Goal: Task Accomplishment & Management: Manage account settings

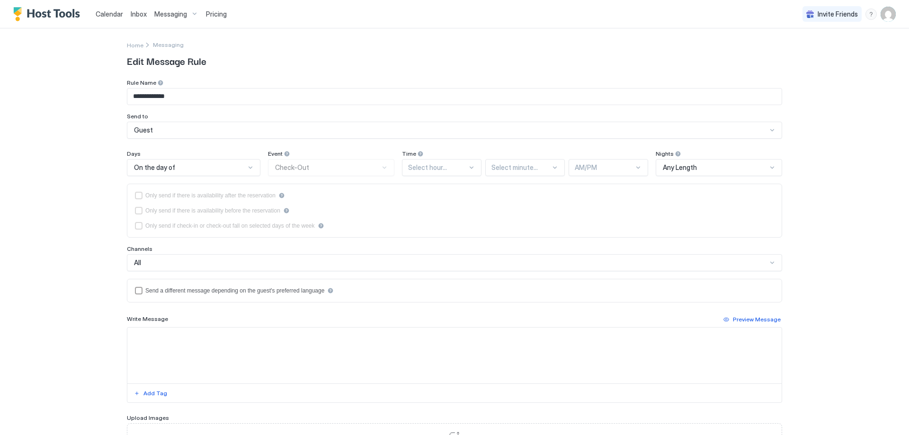
type input "**********"
type textarea "**********"
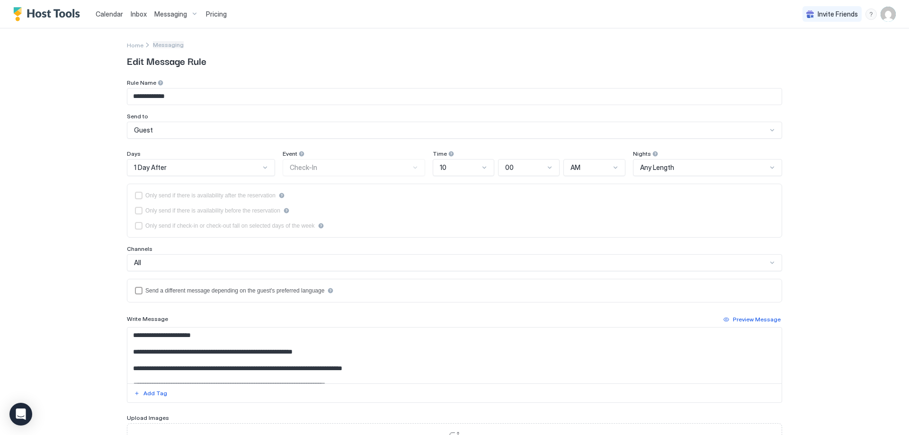
click at [163, 43] on span "Messaging" at bounding box center [168, 44] width 31 height 7
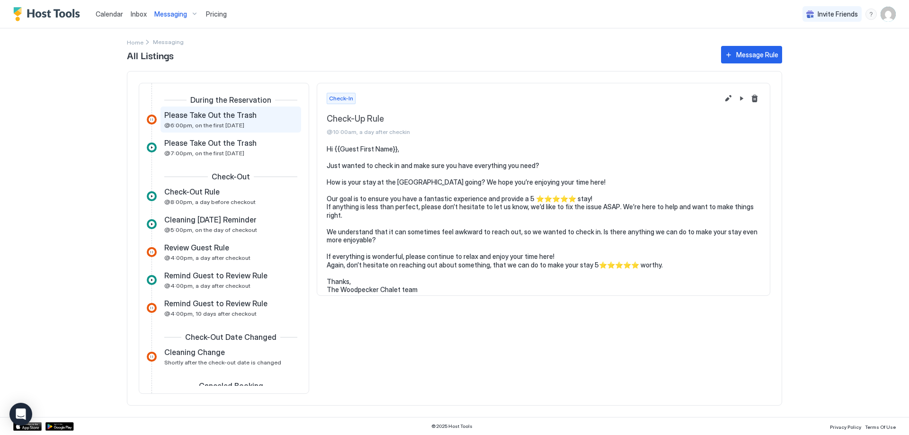
scroll to position [382, 0]
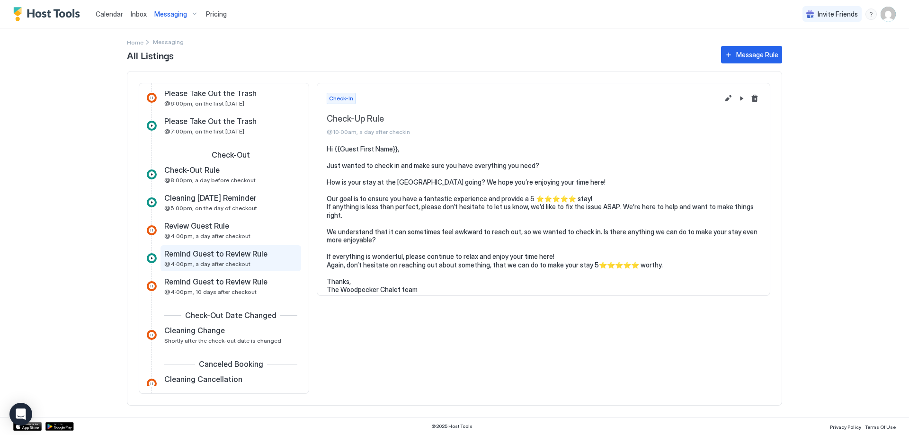
click at [232, 263] on span "@4:00pm, a day after checkout" at bounding box center [207, 263] width 86 height 7
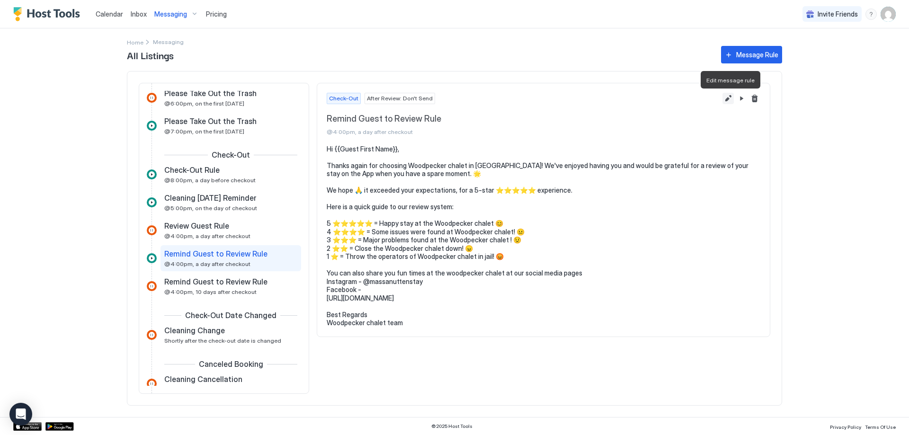
click at [731, 98] on button "Edit message rule" at bounding box center [727, 98] width 11 height 11
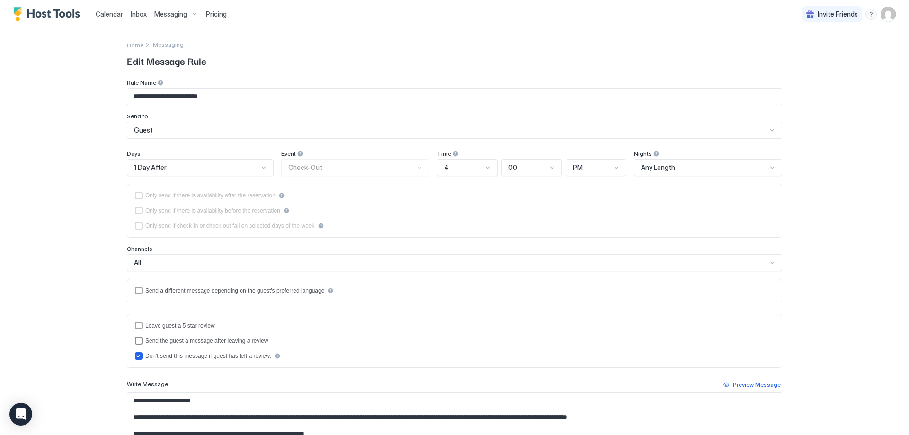
click at [138, 339] on div "sendMessageAfterLeavingReview" at bounding box center [139, 341] width 8 height 8
click at [141, 342] on div "Send the guest a message after leaving a review" at bounding box center [454, 341] width 639 height 8
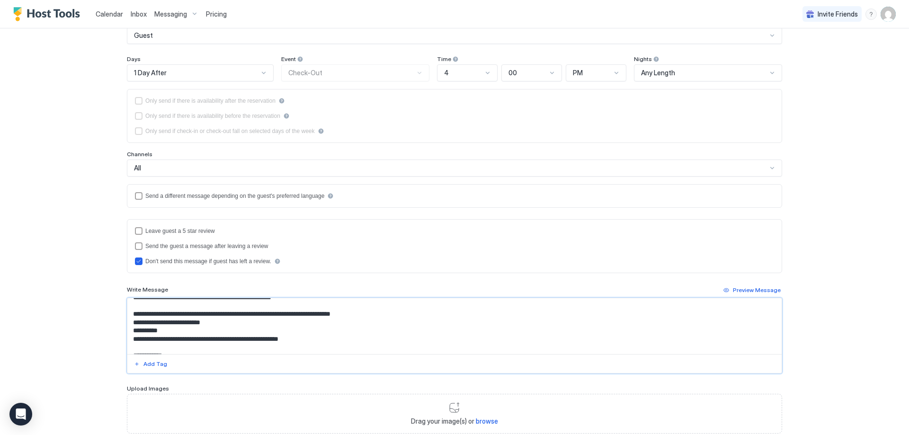
scroll to position [126, 0]
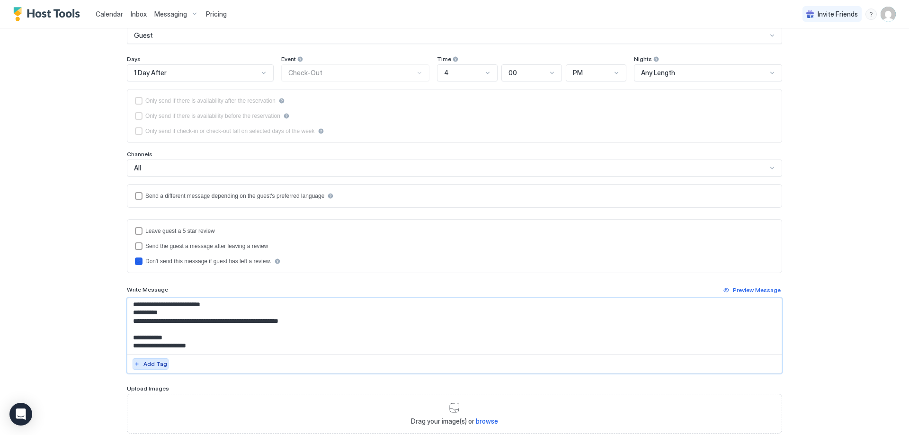
click at [153, 364] on div "Add Tag" at bounding box center [155, 364] width 24 height 9
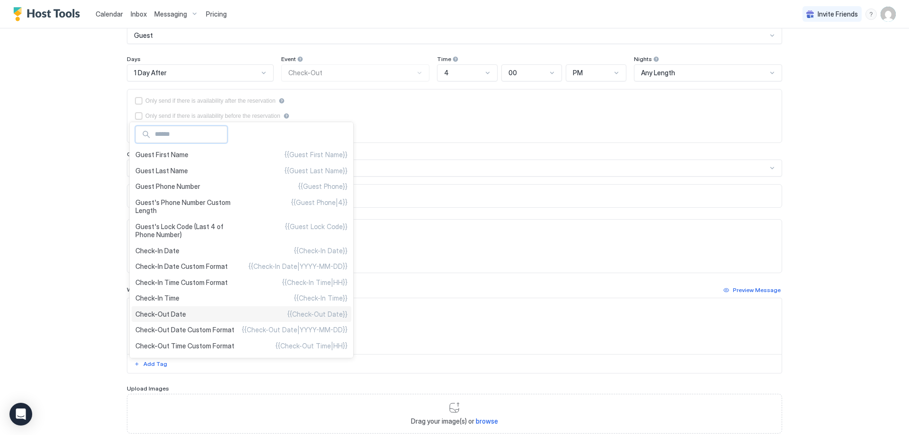
click at [156, 311] on span "Check-Out Date" at bounding box center [160, 314] width 51 height 9
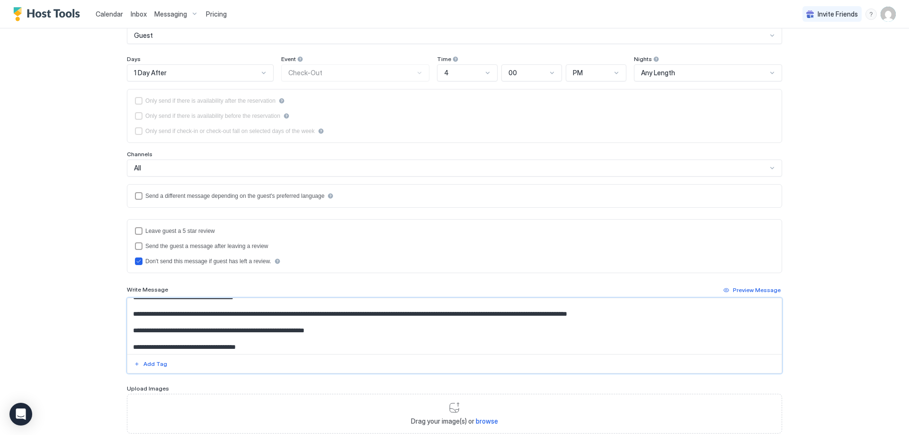
scroll to position [0, 0]
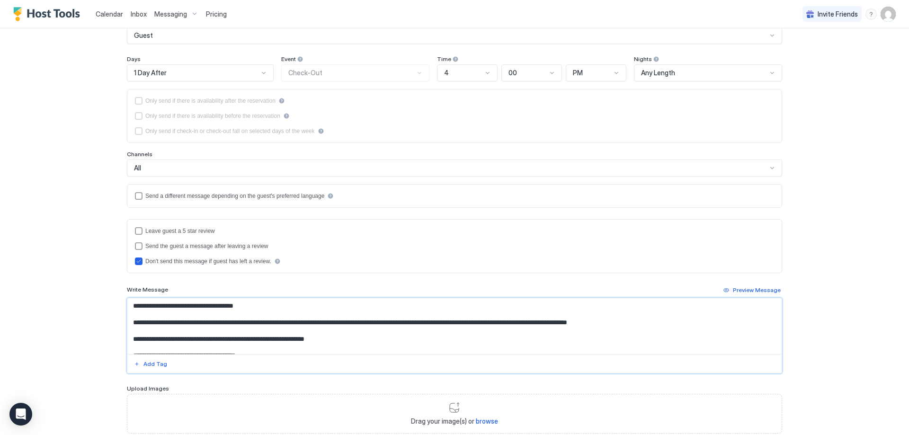
drag, startPoint x: 186, startPoint y: 304, endPoint x: 125, endPoint y: 306, distance: 61.1
click at [127, 306] on textarea "**********" at bounding box center [454, 326] width 654 height 56
click at [187, 310] on textarea "**********" at bounding box center [454, 326] width 654 height 56
drag, startPoint x: 185, startPoint y: 306, endPoint x: 116, endPoint y: 307, distance: 68.6
click at [116, 307] on div "**********" at bounding box center [455, 207] width 682 height 547
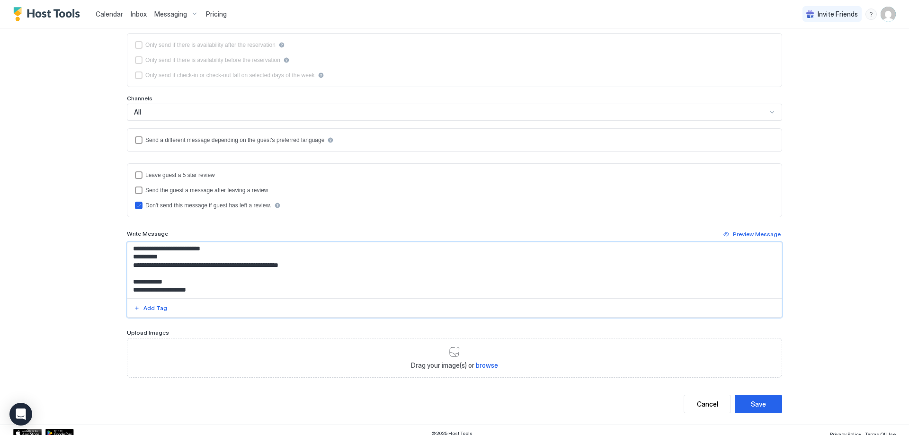
scroll to position [157, 0]
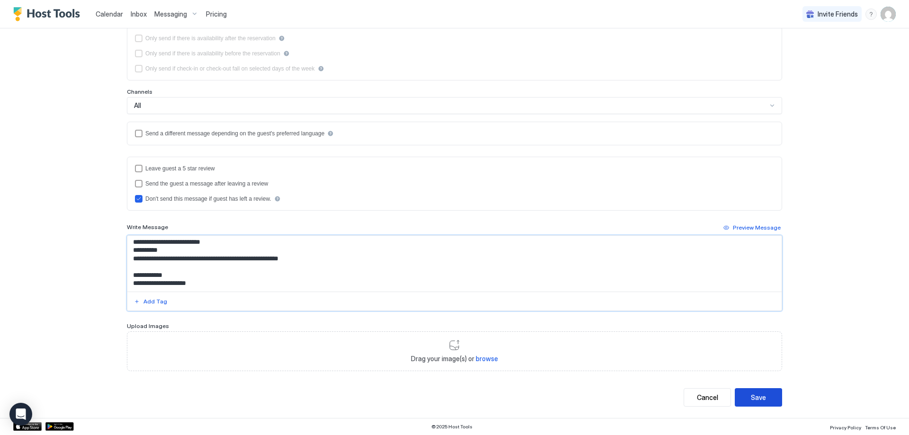
type textarea "**********"
click at [751, 393] on div "Save" at bounding box center [758, 397] width 15 height 10
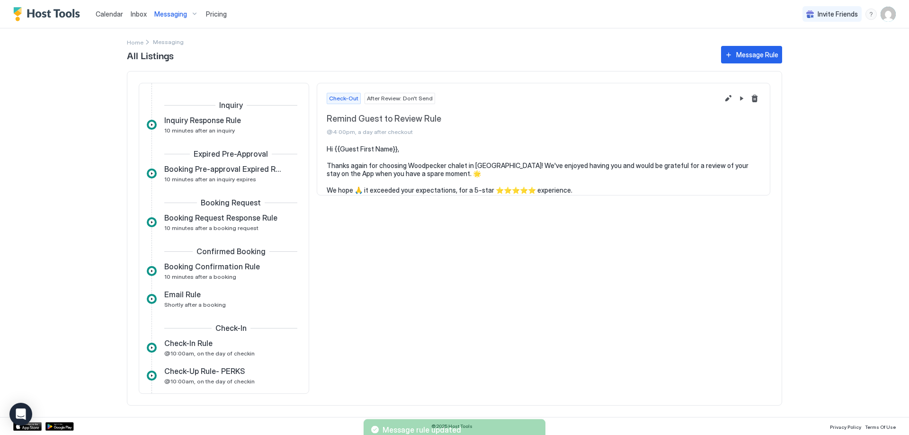
scroll to position [402, 0]
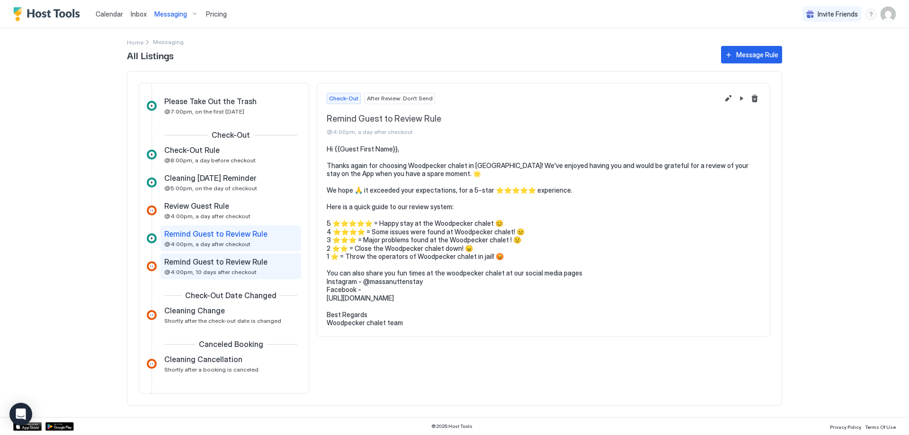
click at [226, 270] on span "@4:00pm, 10 days after checkout" at bounding box center [210, 271] width 92 height 7
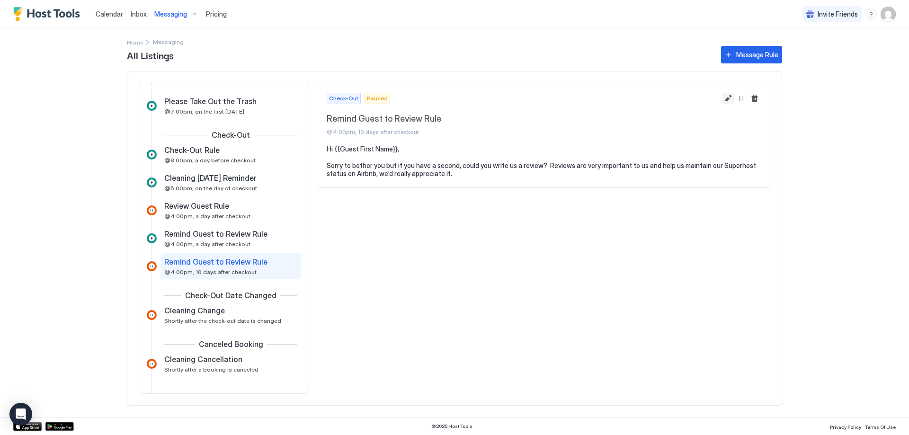
click at [728, 98] on button "Edit message rule" at bounding box center [727, 98] width 11 height 11
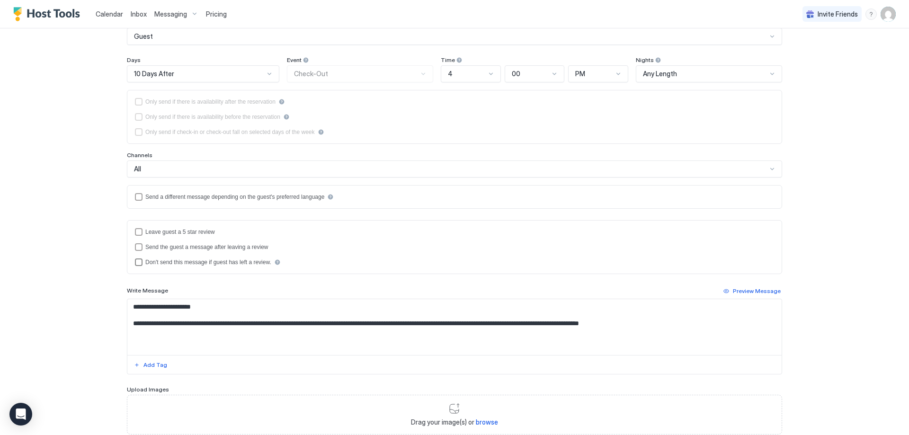
scroll to position [95, 0]
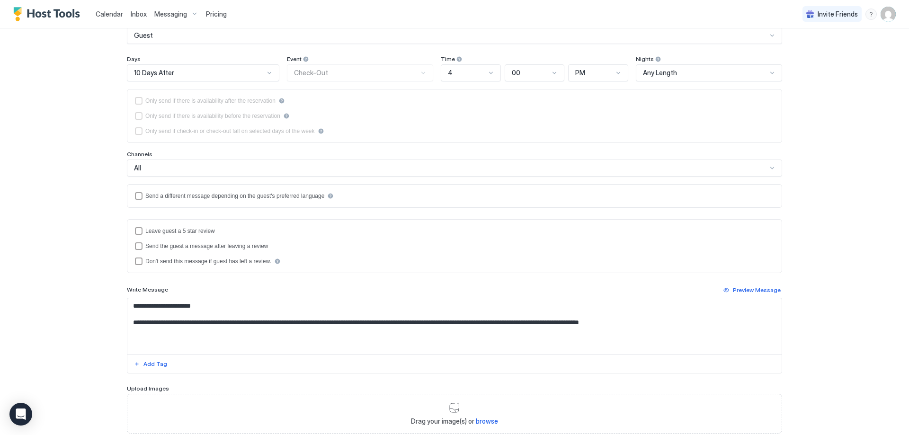
click at [589, 321] on textarea "**********" at bounding box center [454, 326] width 654 height 56
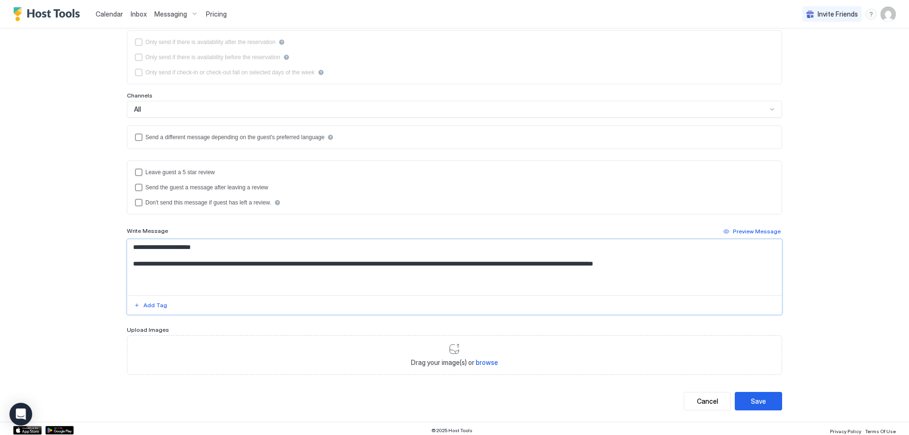
scroll to position [157, 0]
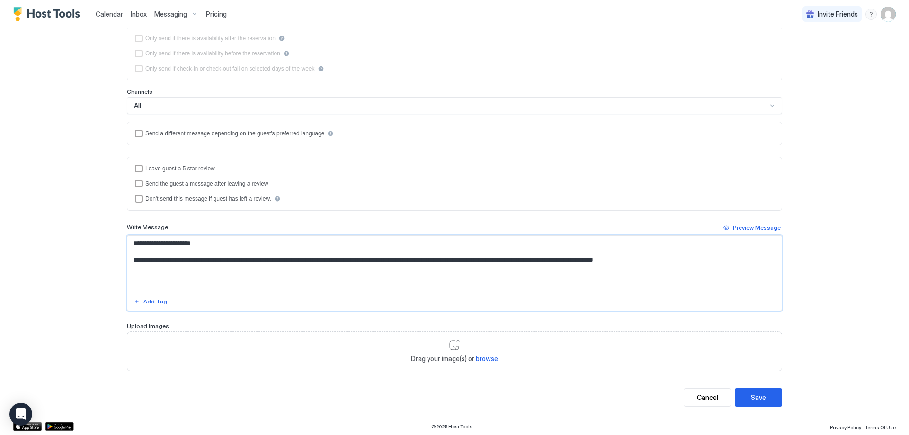
type textarea "**********"
click at [773, 398] on button "Save" at bounding box center [758, 397] width 47 height 18
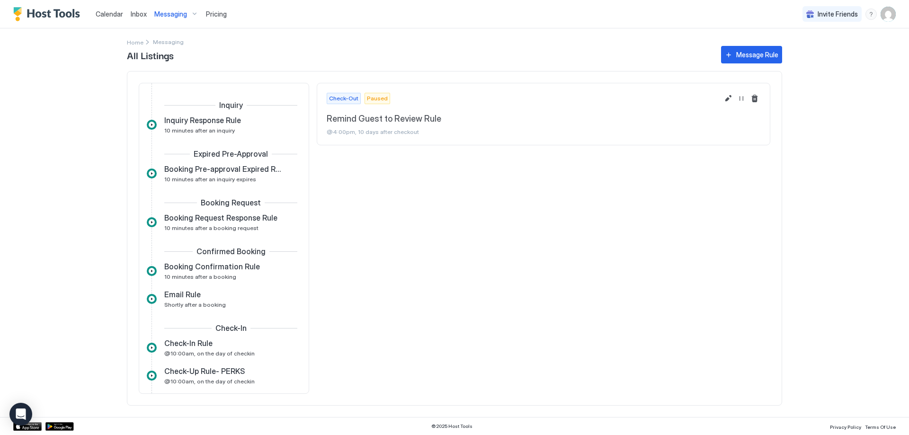
scroll to position [430, 0]
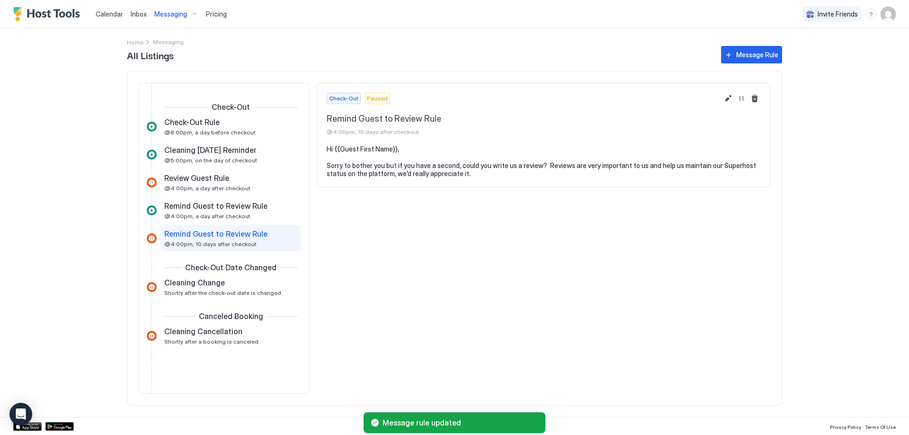
click at [148, 237] on div at bounding box center [152, 238] width 10 height 10
click at [744, 99] on button "Resume Message Rule" at bounding box center [741, 98] width 11 height 11
click at [743, 97] on button "Resume Message Rule" at bounding box center [741, 98] width 11 height 11
click at [741, 97] on button "Resume Message Rule" at bounding box center [741, 98] width 11 height 11
click at [754, 51] on div "Message Rule" at bounding box center [757, 55] width 42 height 10
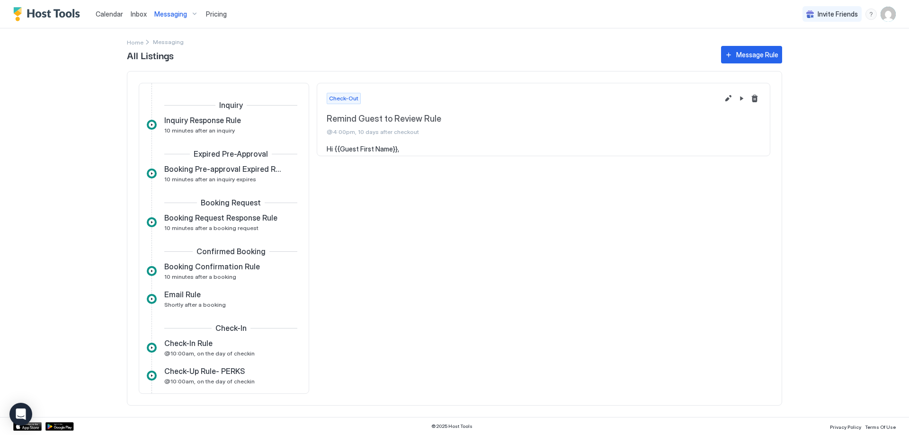
scroll to position [430, 0]
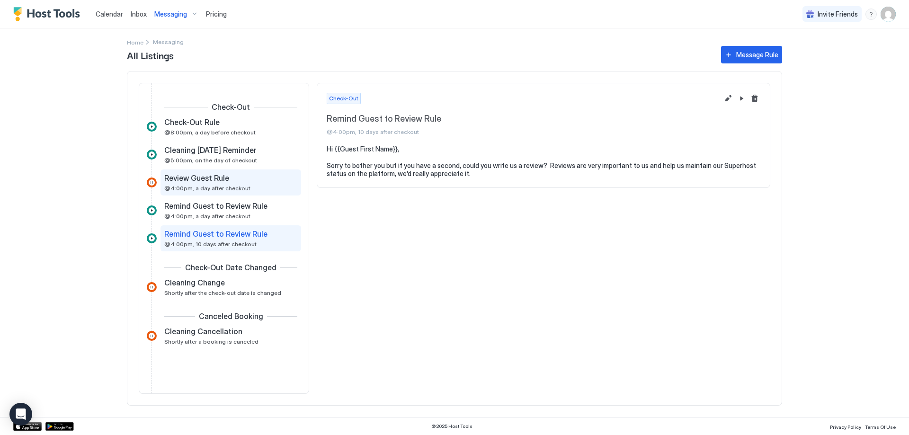
click at [231, 184] on div "Review Guest Rule @4:00pm, a day after checkout" at bounding box center [224, 182] width 120 height 18
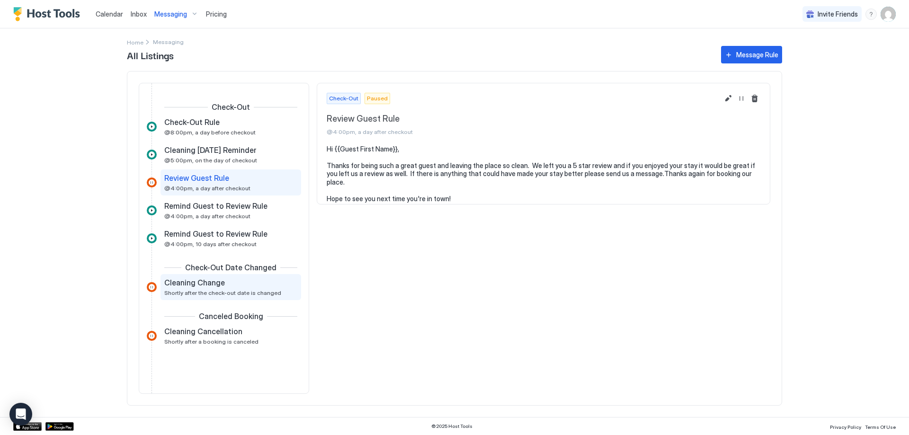
click at [195, 288] on div "Cleaning Change Shortly after the check-out date is changed" at bounding box center [224, 287] width 120 height 18
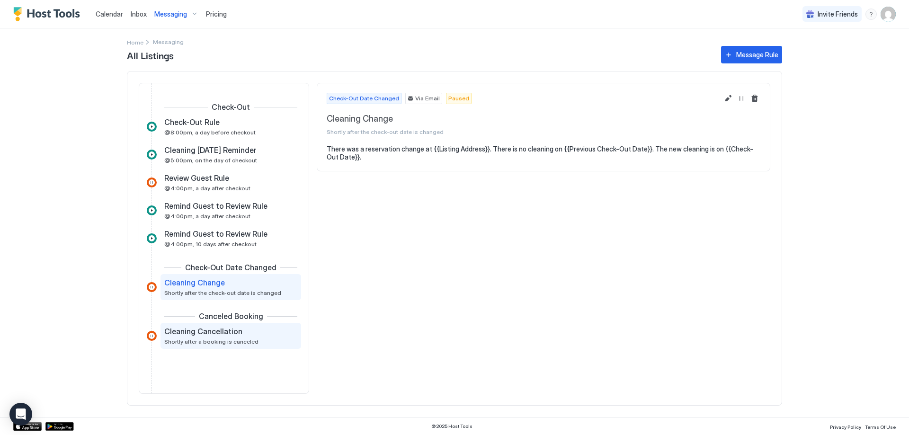
click at [237, 335] on span "Cleaning Cancellation" at bounding box center [203, 331] width 78 height 9
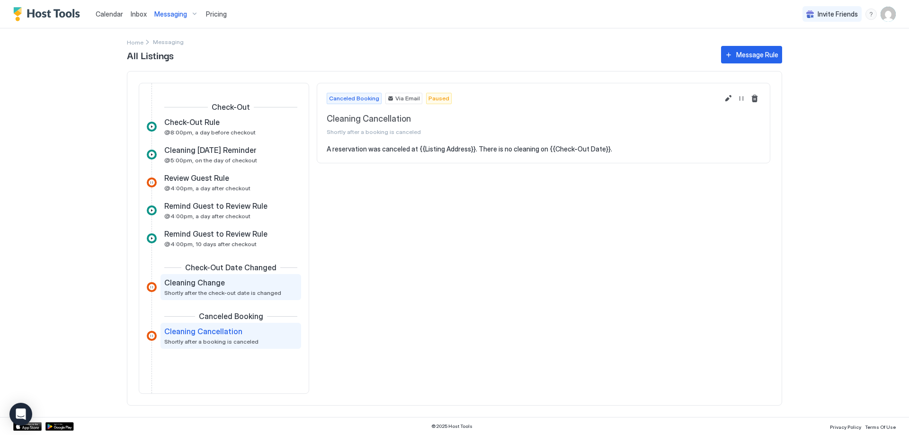
click at [217, 292] on span "Shortly after the check-out date is changed" at bounding box center [222, 292] width 117 height 7
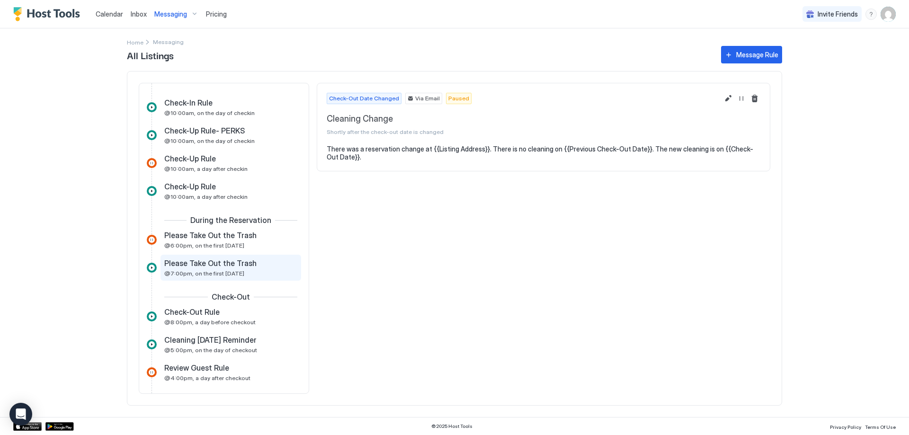
scroll to position [194, 0]
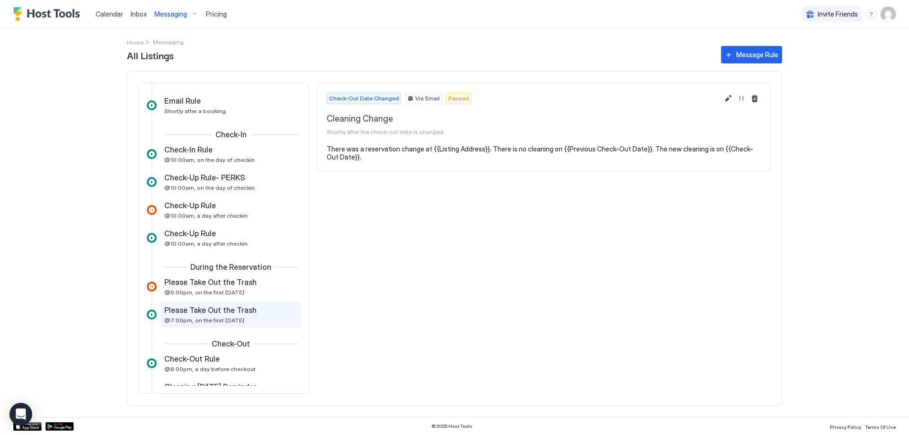
click at [232, 311] on span "Please Take Out the Trash" at bounding box center [210, 309] width 92 height 9
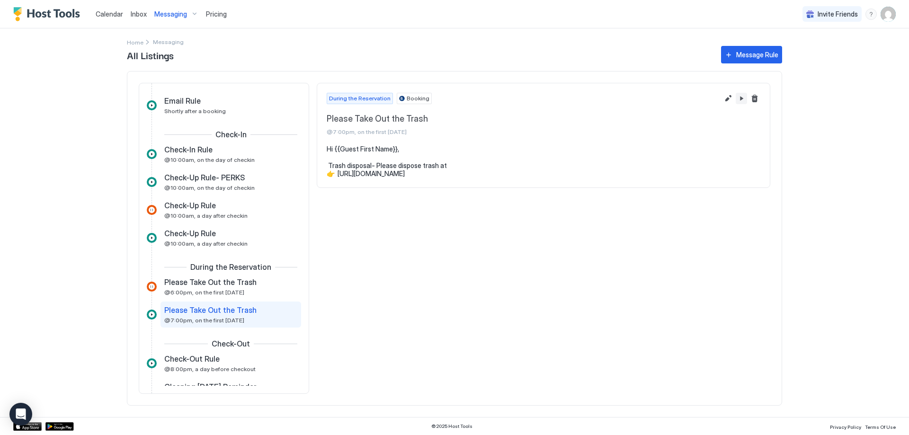
click at [743, 99] on button "Pause Message Rule" at bounding box center [741, 98] width 11 height 11
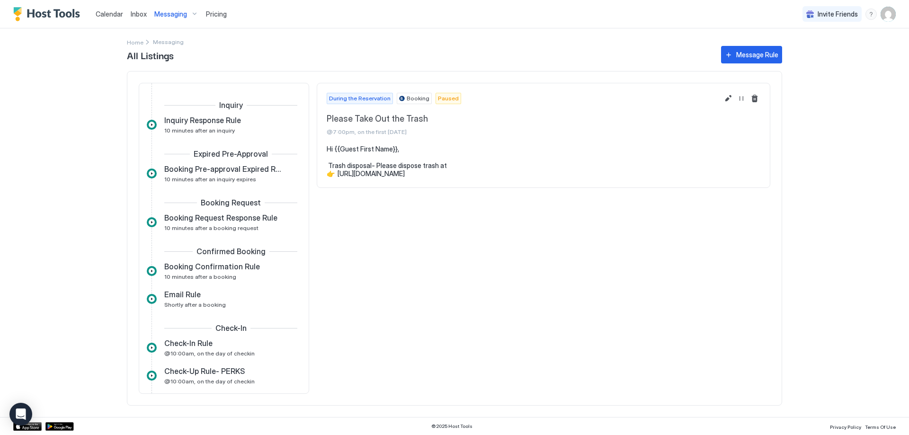
scroll to position [270, 0]
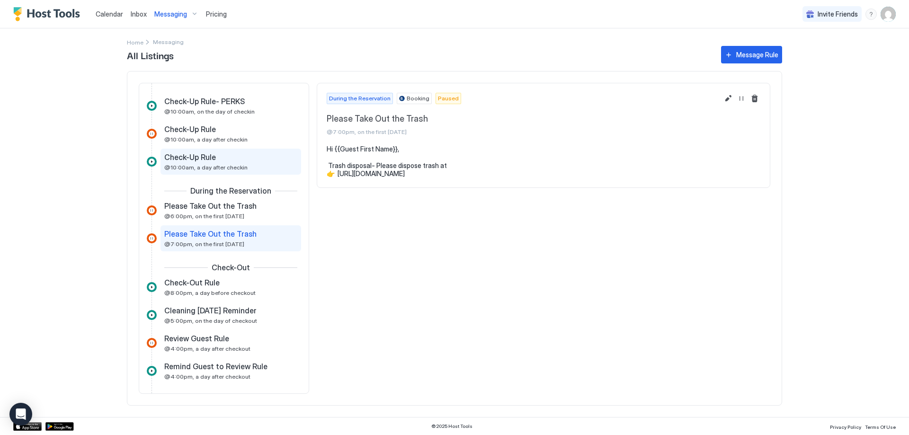
click at [203, 160] on span "Check-Up Rule" at bounding box center [190, 156] width 52 height 9
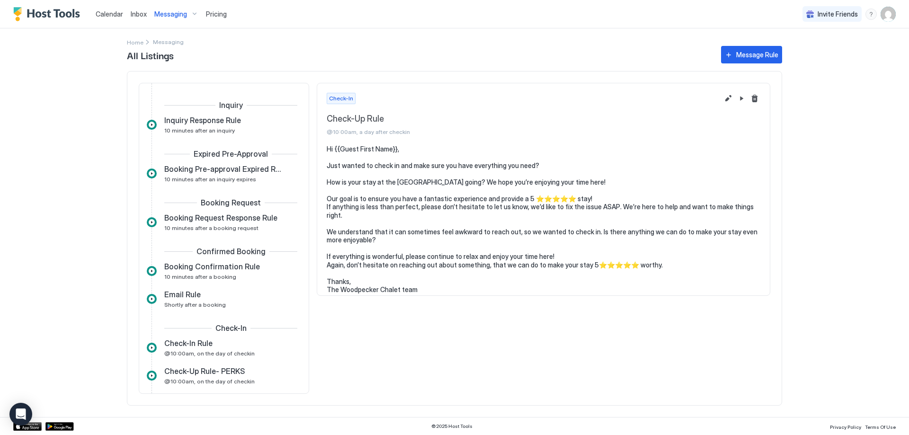
click at [134, 17] on span "Inbox" at bounding box center [139, 14] width 16 height 8
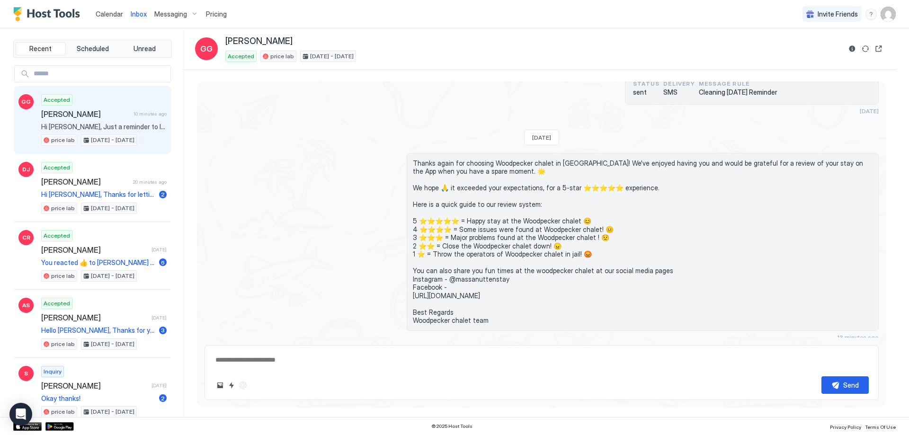
scroll to position [1928, 0]
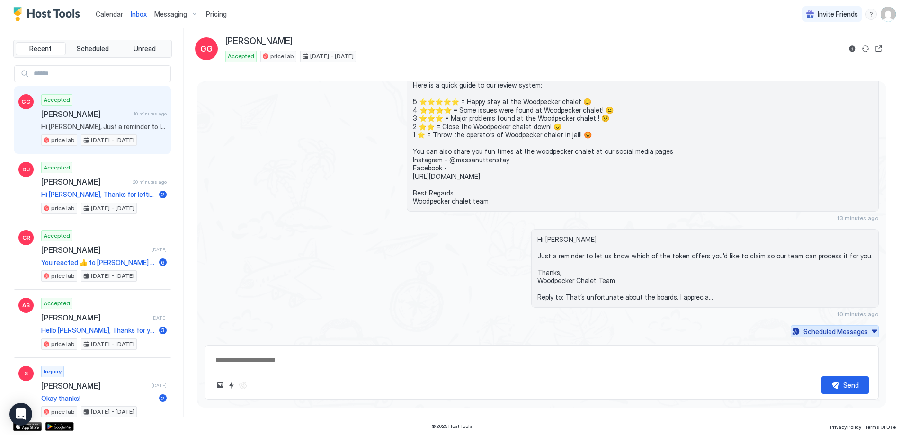
click at [829, 328] on div "Scheduled Messages" at bounding box center [835, 332] width 64 height 10
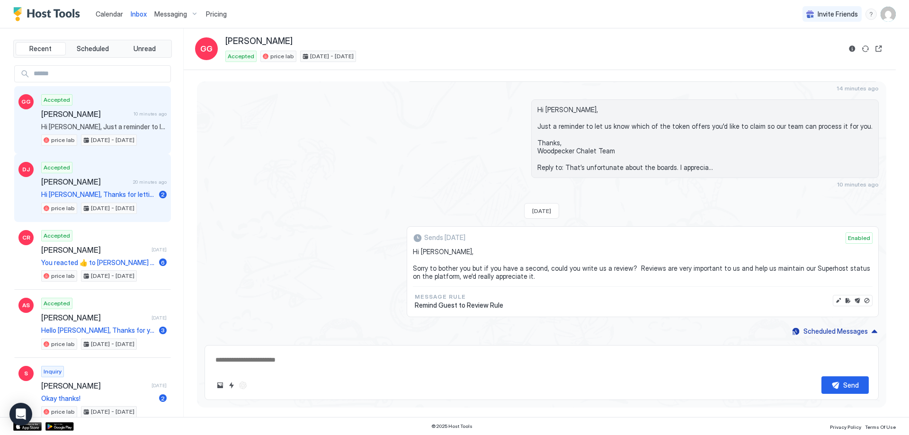
click at [117, 168] on div "Accepted [PERSON_NAME] 20 minutes ago Hi [PERSON_NAME], Thanks for letting us k…" at bounding box center [103, 188] width 125 height 52
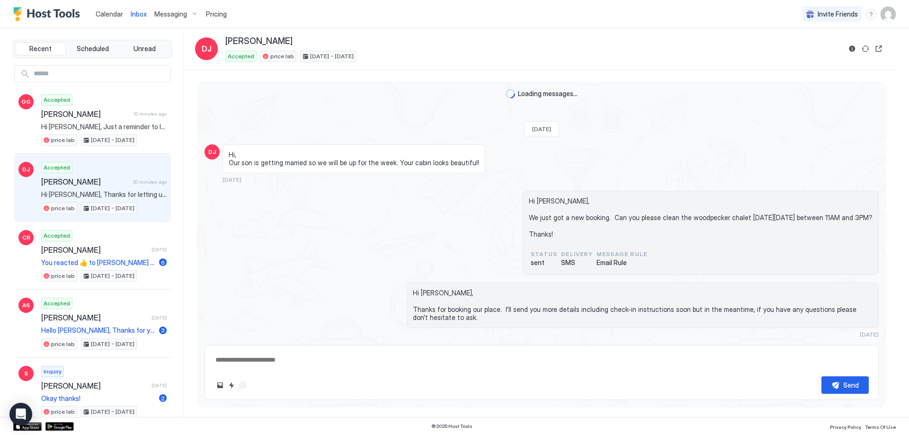
scroll to position [186, 0]
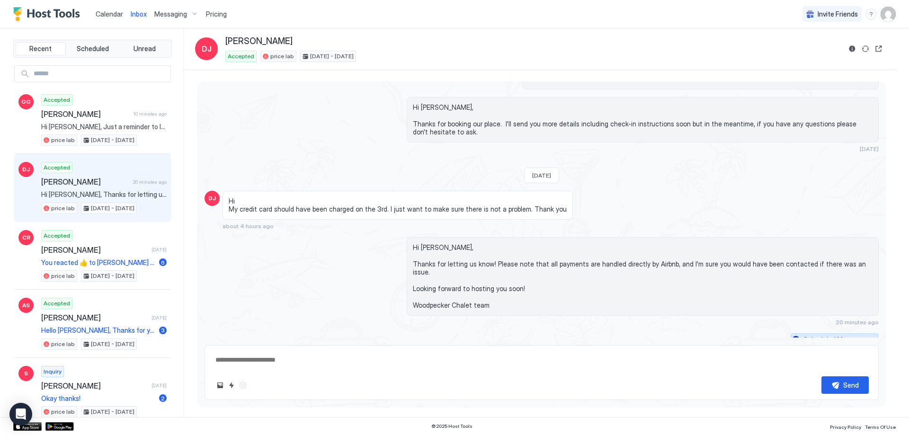
click at [805, 335] on div "Scheduled Messages" at bounding box center [835, 340] width 64 height 10
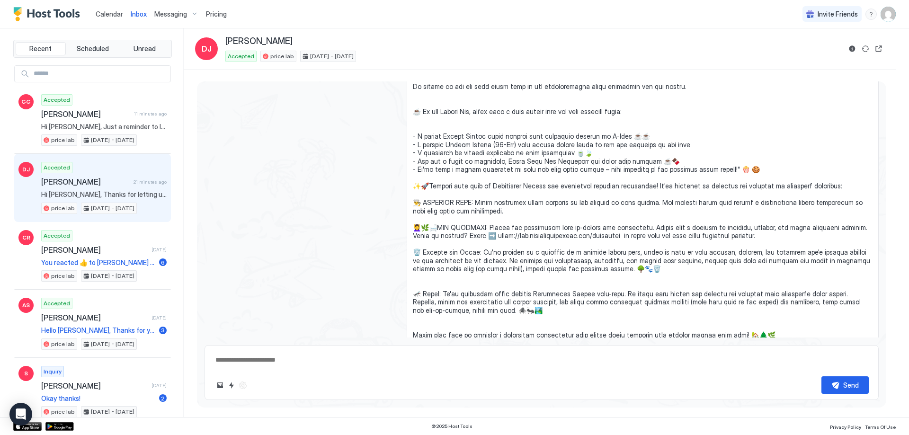
scroll to position [964, 0]
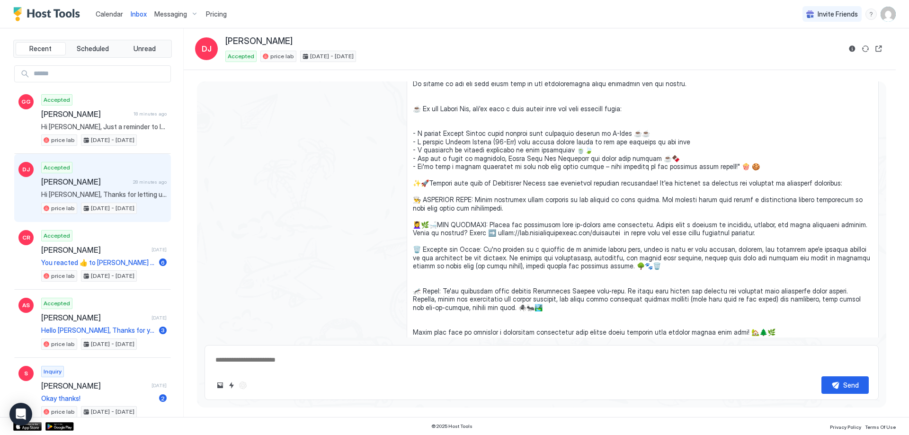
type textarea "*"
